Goal: Transaction & Acquisition: Purchase product/service

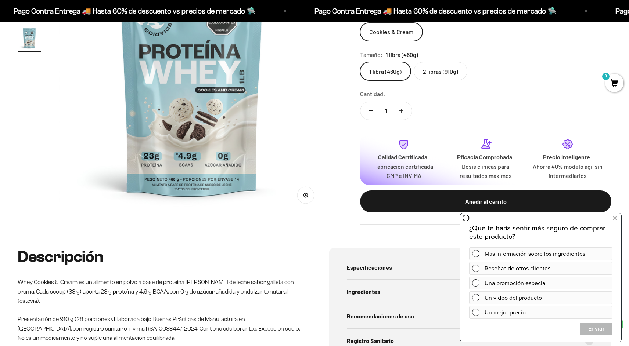
scroll to position [151, 0]
click at [442, 74] on label "2 libras (910g)" at bounding box center [441, 71] width 54 height 18
click at [360, 62] on input "2 libras (910g)" at bounding box center [360, 62] width 0 height 0
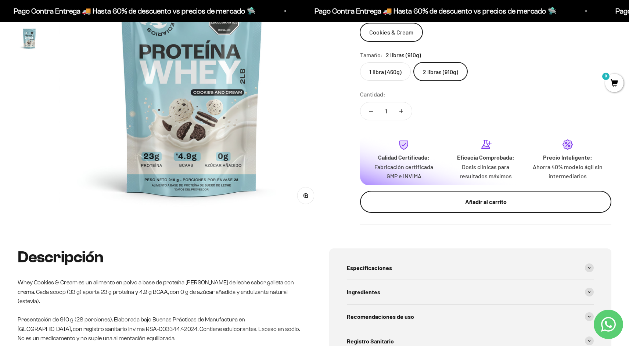
click at [495, 205] on div "Añadir al carrito" at bounding box center [486, 202] width 222 height 10
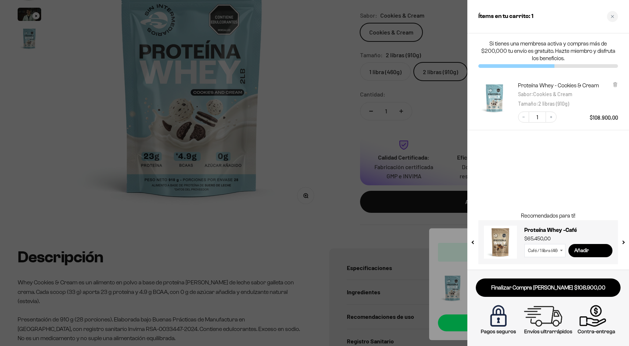
click at [356, 224] on div at bounding box center [314, 173] width 629 height 346
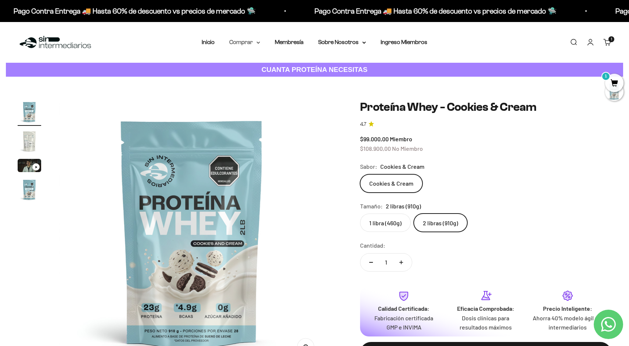
click at [257, 43] on icon at bounding box center [258, 43] width 4 height 3
click at [293, 80] on icon at bounding box center [292, 79] width 1 height 3
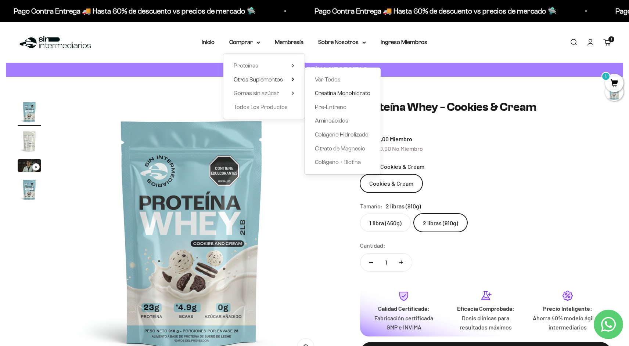
click at [347, 93] on span "Creatina Monohidrato" at bounding box center [342, 93] width 55 height 6
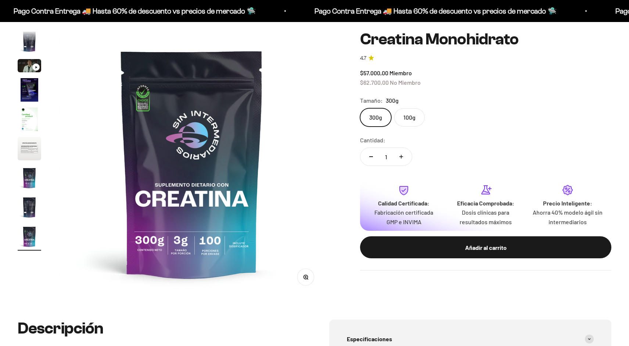
scroll to position [75, 0]
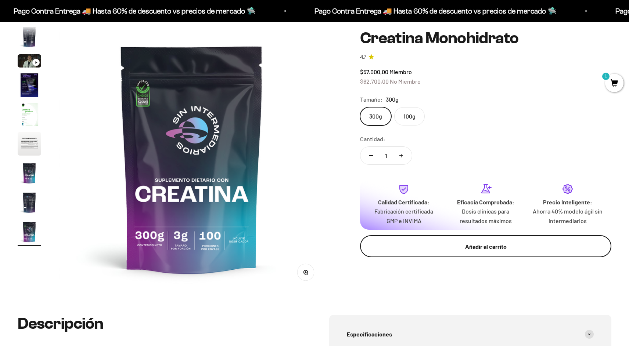
click at [455, 251] on div "Añadir al carrito" at bounding box center [486, 247] width 222 height 10
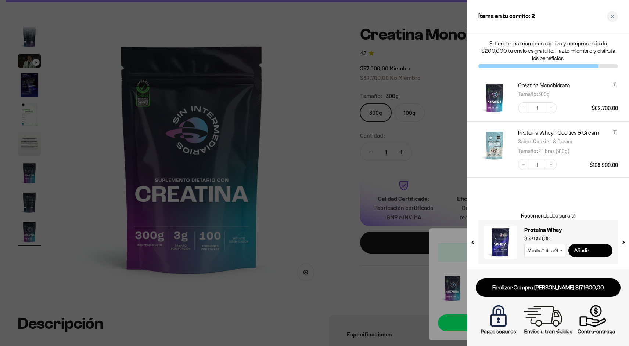
scroll to position [0, 0]
click at [293, 204] on div at bounding box center [314, 173] width 629 height 346
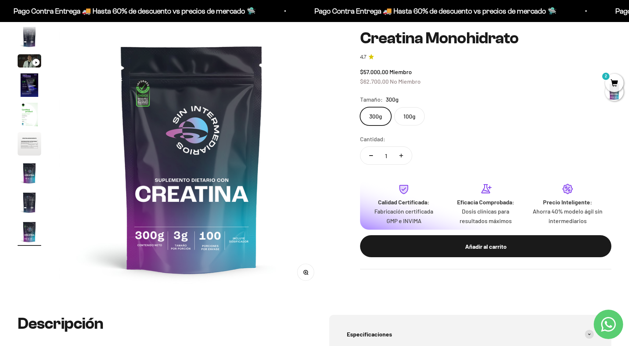
click at [293, 149] on img at bounding box center [192, 159] width 266 height 266
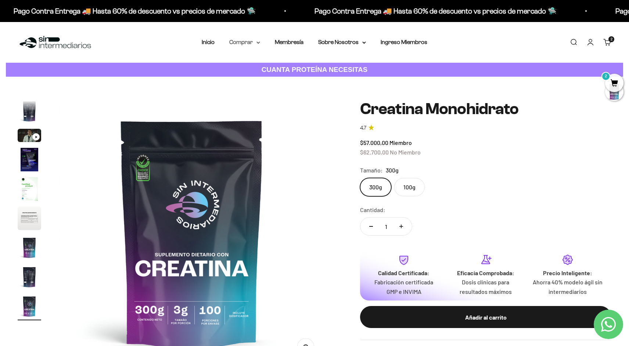
click at [258, 44] on icon at bounding box center [258, 43] width 4 height 3
click at [278, 91] on span "Gomas sin azúcar" at bounding box center [257, 93] width 46 height 6
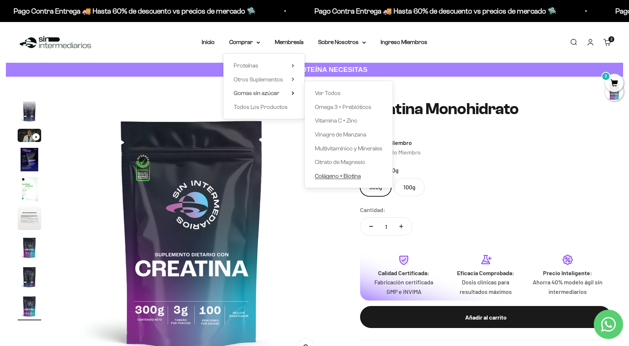
click at [333, 173] on span "Colágeno + Biotina" at bounding box center [338, 176] width 46 height 6
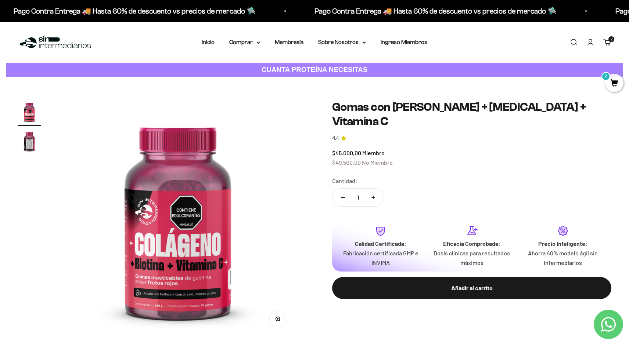
click at [294, 133] on img at bounding box center [178, 219] width 238 height 238
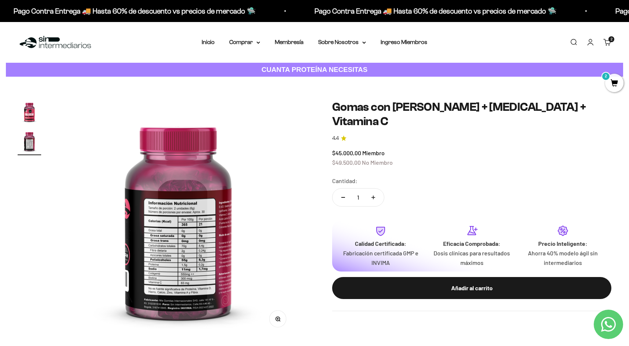
scroll to position [0, 247]
click at [294, 133] on img at bounding box center [178, 219] width 238 height 238
click at [609, 40] on cart-count "2 artículos 2" at bounding box center [611, 39] width 6 height 6
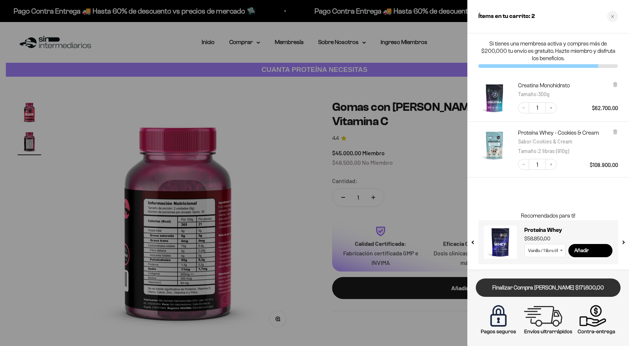
click at [569, 290] on link "Finalizar Compra [PERSON_NAME] $171.600,00" at bounding box center [548, 288] width 145 height 19
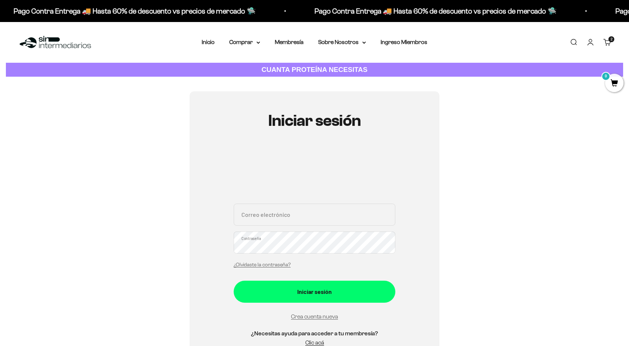
click at [303, 228] on div "Correo electrónico Contraseña ¿Olvidaste la contraseña?" at bounding box center [315, 238] width 162 height 68
click at [295, 214] on input "Correo electrónico" at bounding box center [315, 215] width 162 height 22
